Goal: Information Seeking & Learning: Learn about a topic

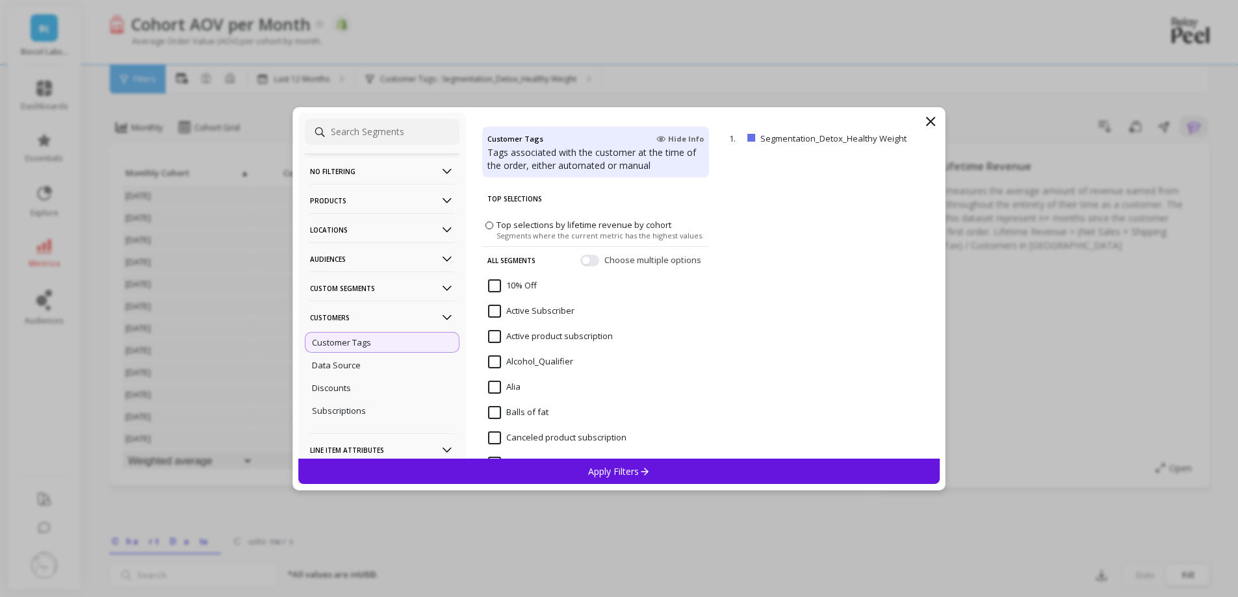
click at [365, 181] on p "No filtering" at bounding box center [382, 171] width 144 height 33
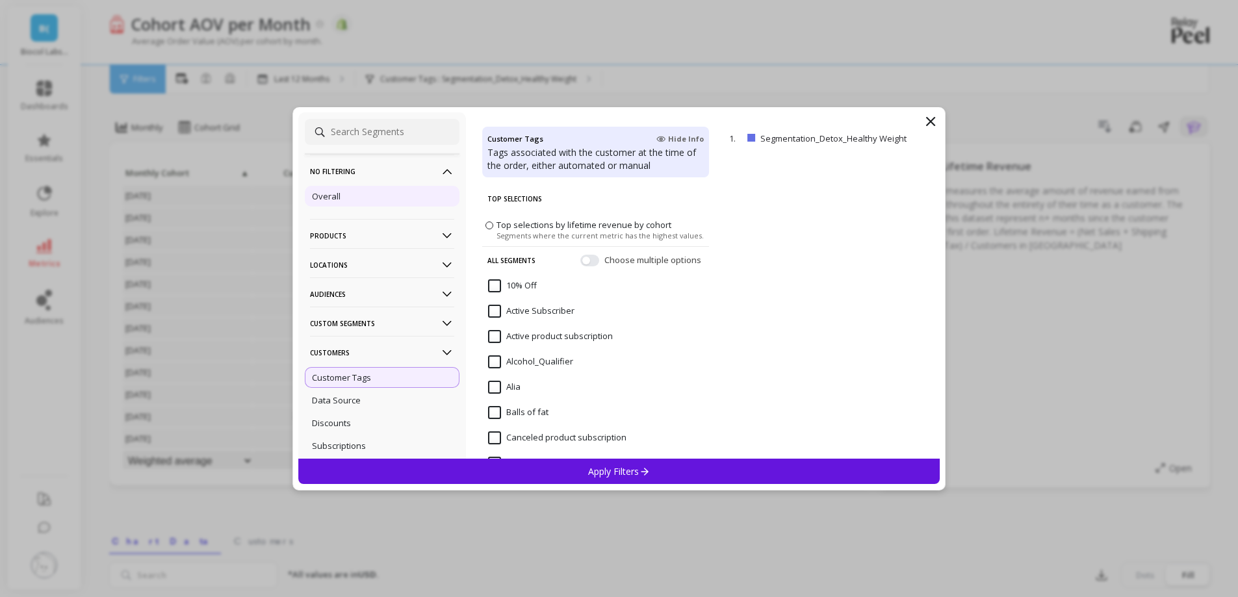
click at [364, 198] on div "Overall" at bounding box center [382, 196] width 155 height 21
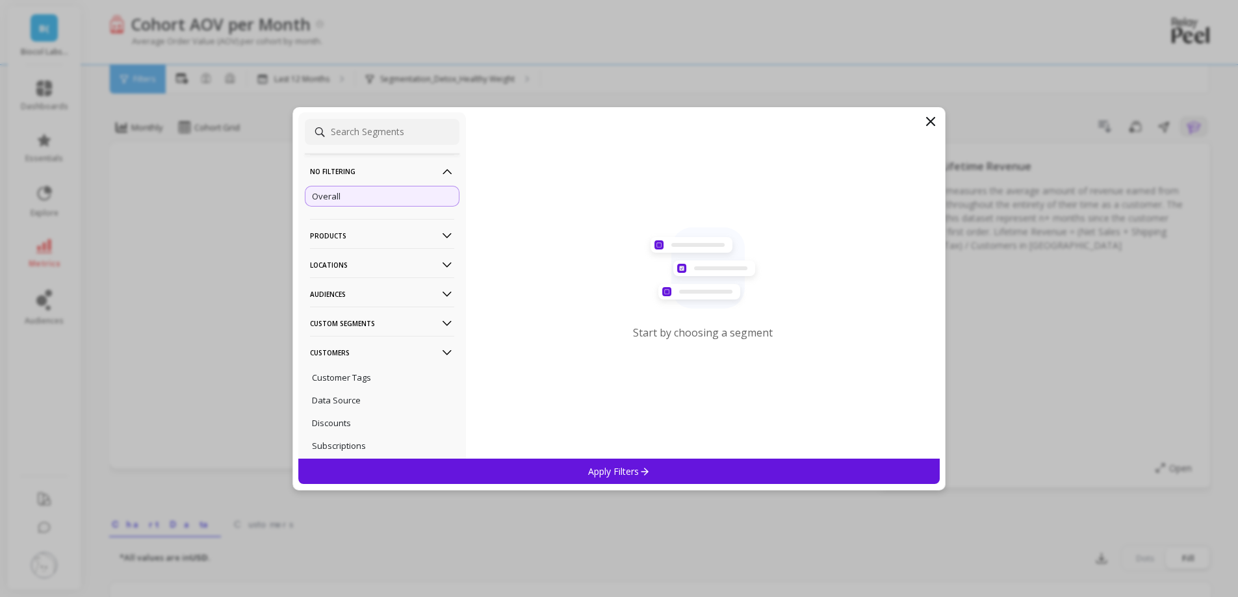
click at [354, 246] on p "Products" at bounding box center [382, 235] width 144 height 33
click at [333, 350] on div "SKUs" at bounding box center [382, 351] width 155 height 21
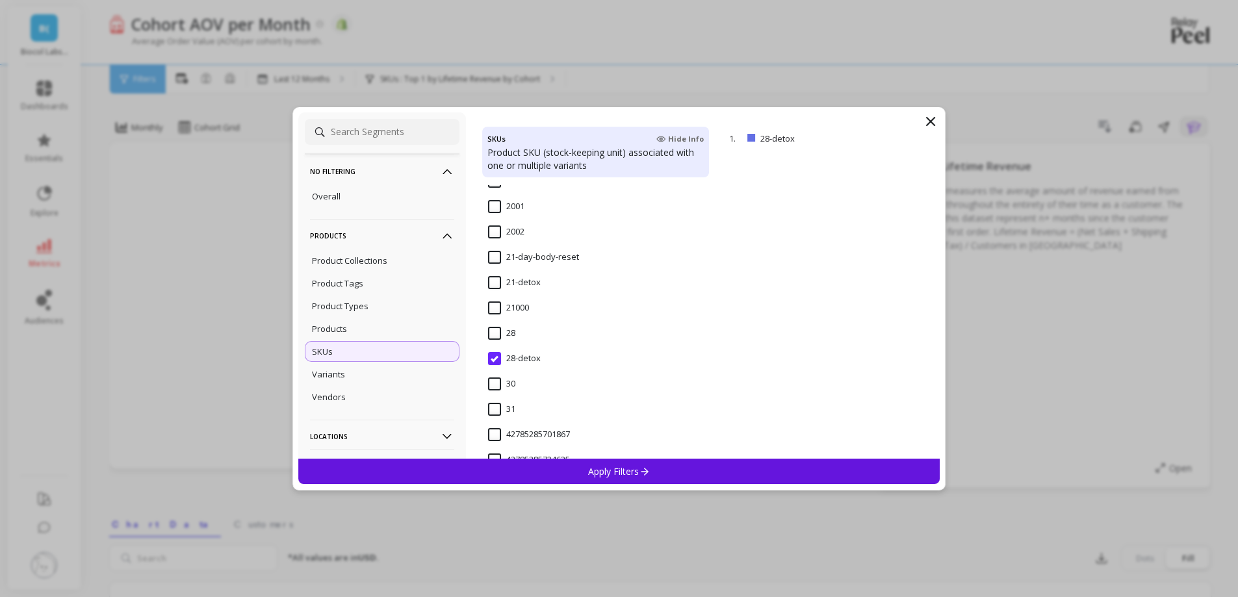
scroll to position [1300, 0]
click at [521, 203] on input "21-day-body-reset" at bounding box center [533, 202] width 91 height 13
click at [547, 465] on div "Apply Filters" at bounding box center [619, 471] width 642 height 25
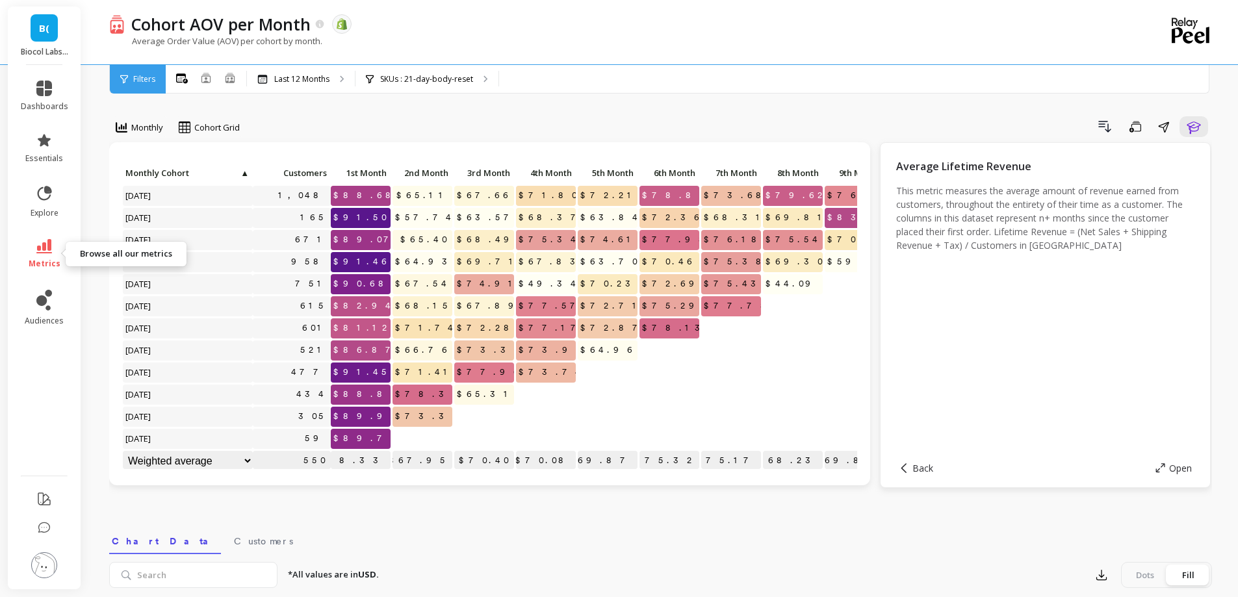
click at [38, 245] on icon at bounding box center [44, 246] width 16 height 14
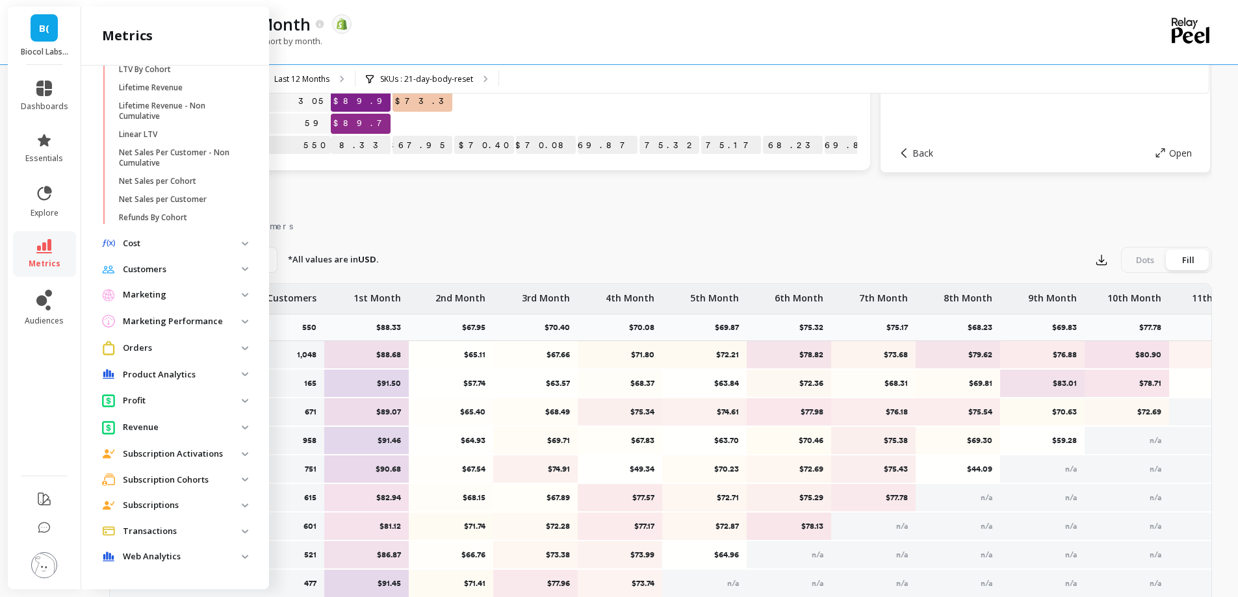
scroll to position [390, 0]
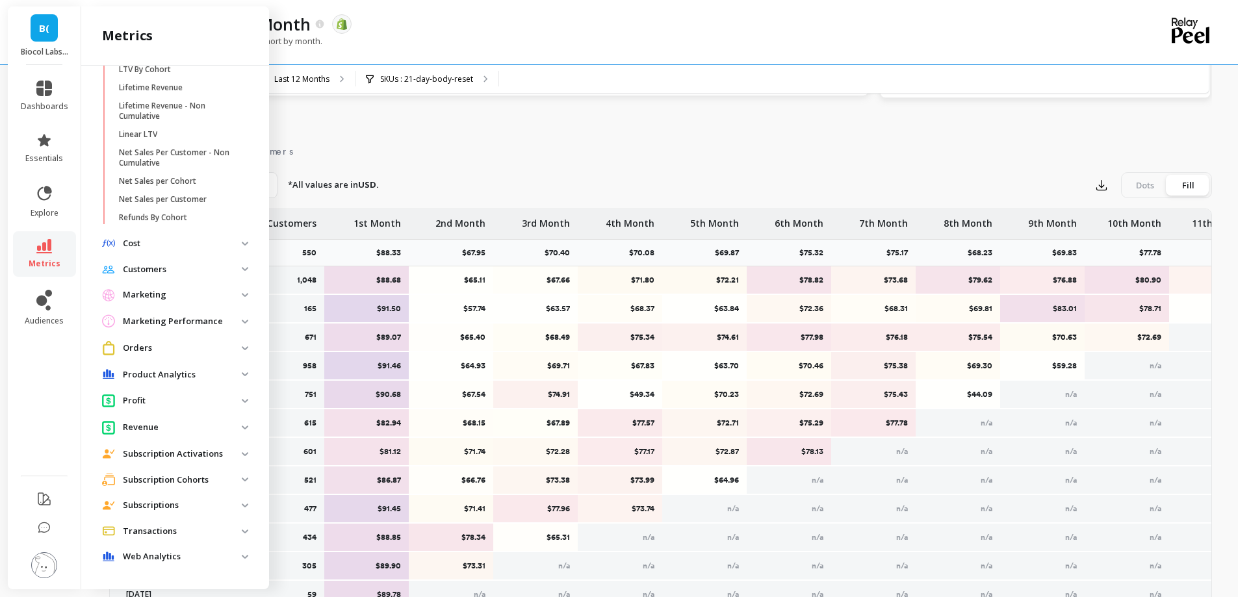
click at [171, 485] on p "Subscription Cohorts" at bounding box center [182, 480] width 119 height 13
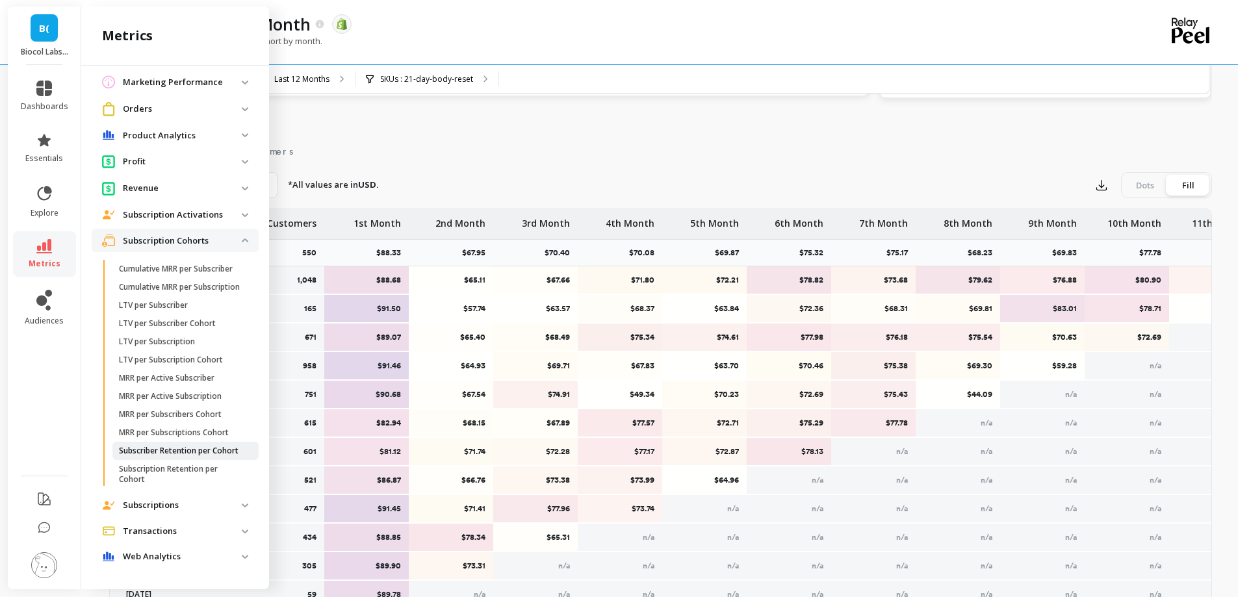
click at [174, 452] on p "Subscriber Retention per Cohort" at bounding box center [179, 451] width 120 height 10
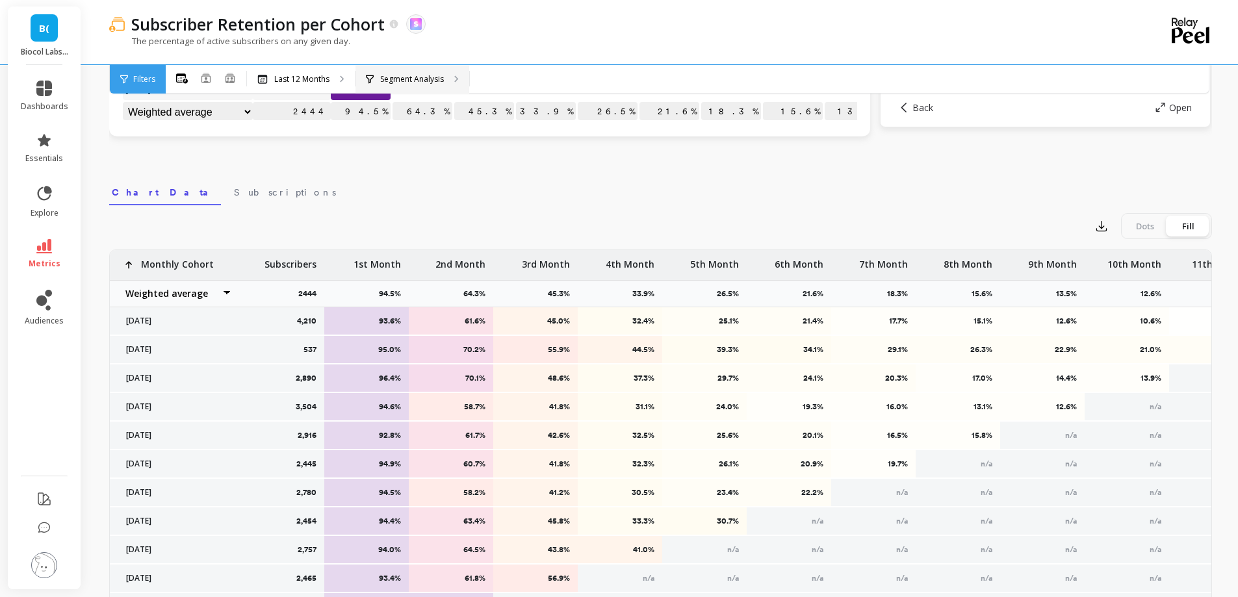
scroll to position [390, 0]
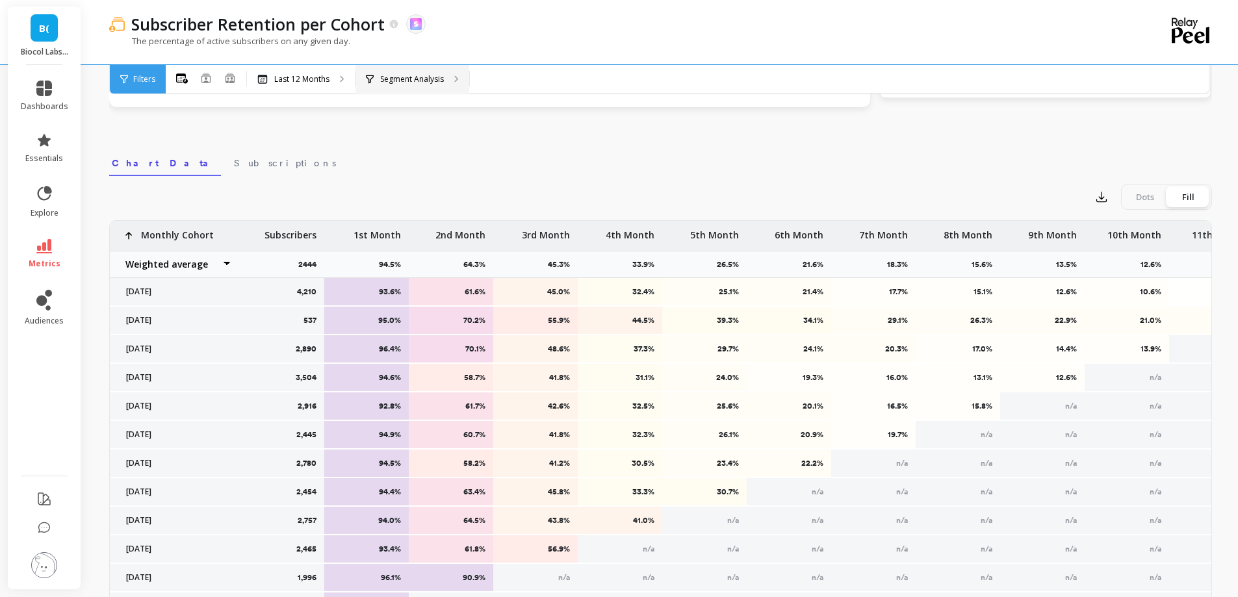
click at [432, 86] on div "Segment Analysis" at bounding box center [413, 79] width 114 height 29
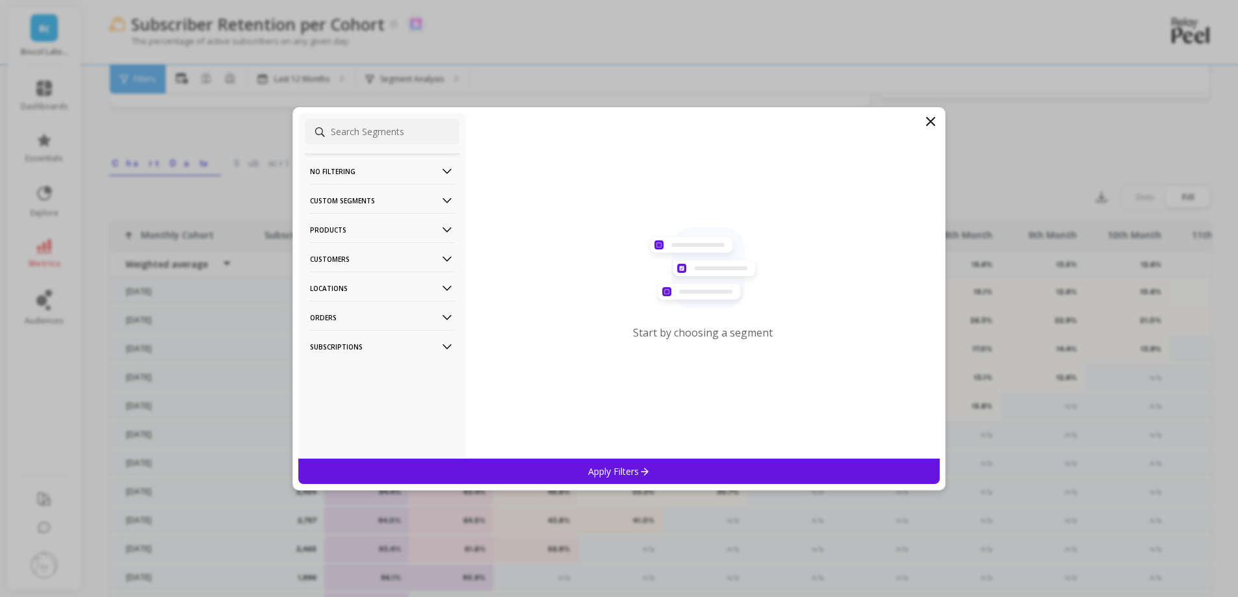
click at [402, 220] on p "Products" at bounding box center [382, 229] width 144 height 33
click at [365, 299] on div "SKUs" at bounding box center [382, 300] width 155 height 21
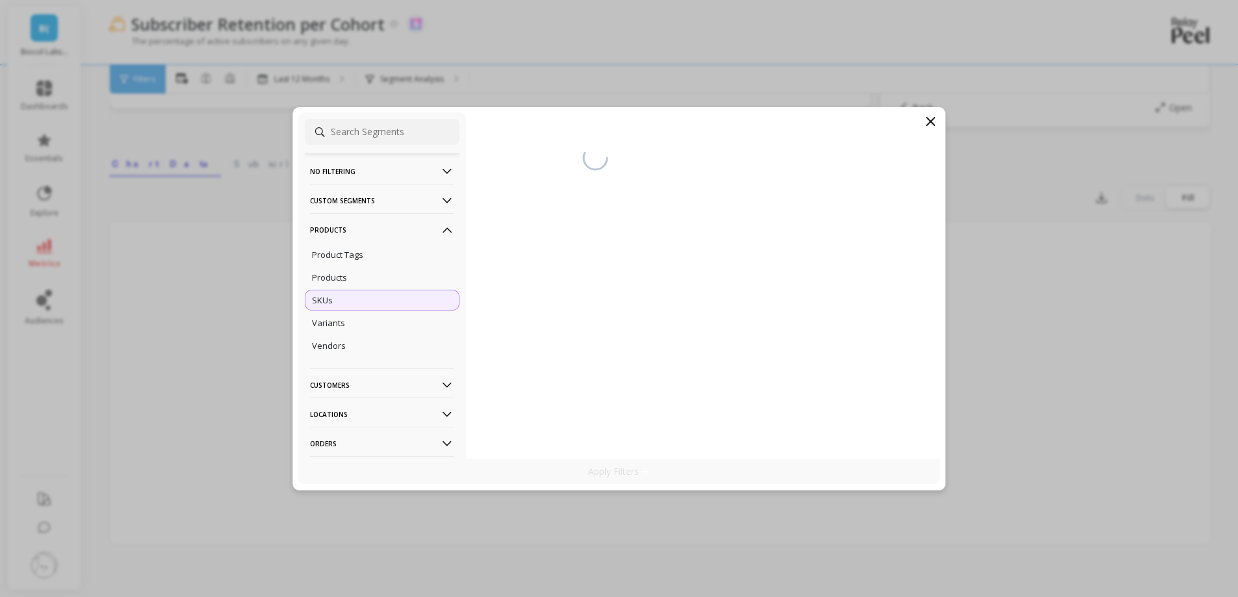
scroll to position [361, 0]
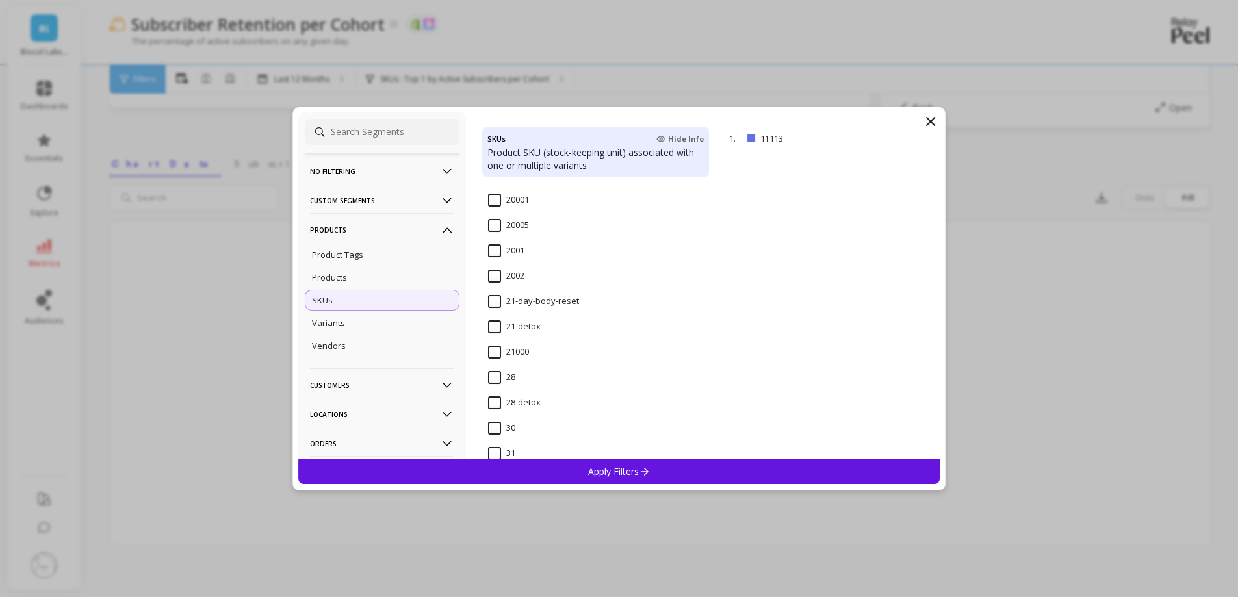
scroll to position [1300, 0]
click at [497, 233] on input "21-day-body-reset" at bounding box center [533, 236] width 91 height 13
click at [606, 478] on div "Apply Filters" at bounding box center [619, 471] width 642 height 25
